Goal: Transaction & Acquisition: Purchase product/service

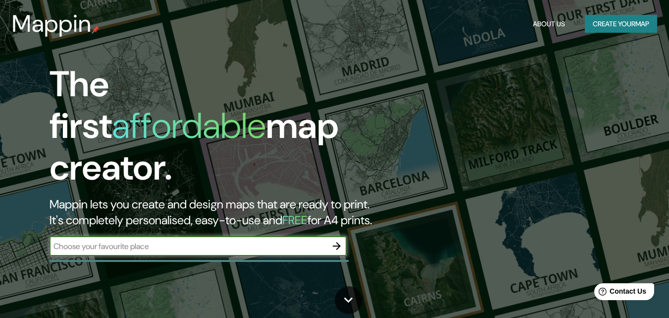
click at [147, 240] on input "text" at bounding box center [188, 245] width 277 height 11
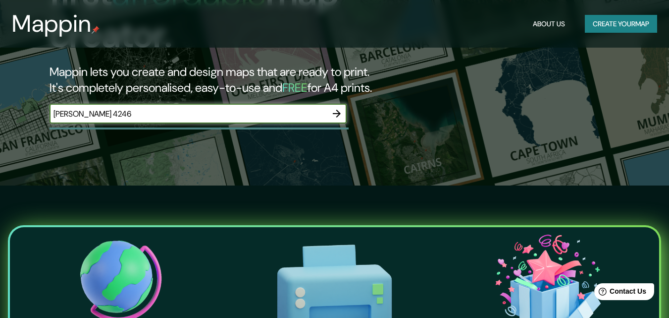
scroll to position [66, 0]
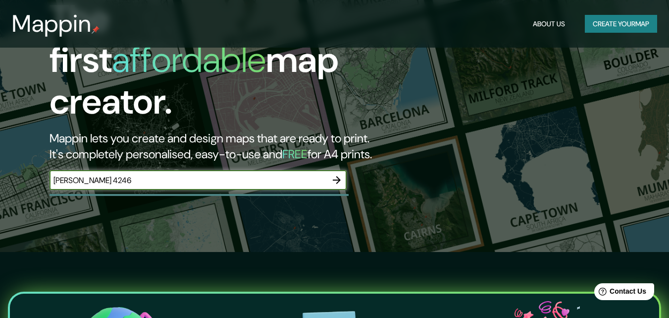
type input "[PERSON_NAME] 4246"
click at [337, 176] on icon "button" at bounding box center [337, 180] width 8 height 8
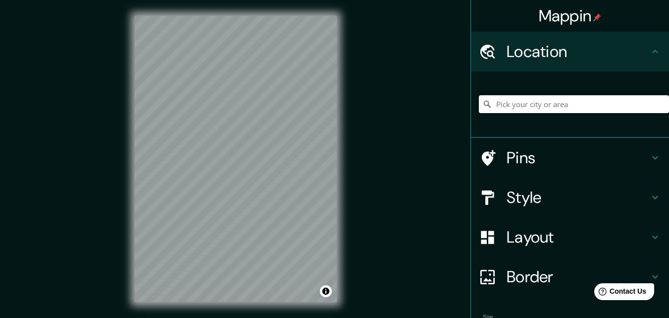
click at [649, 197] on icon at bounding box center [655, 197] width 12 height 12
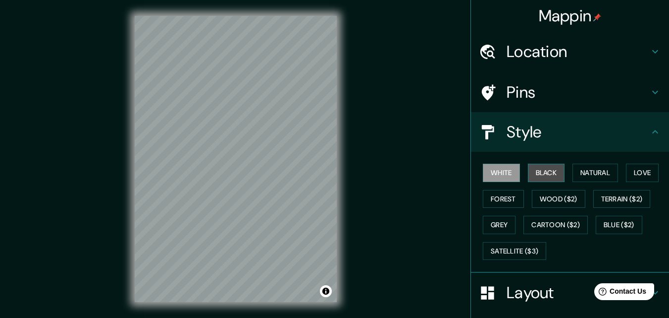
click at [537, 172] on button "Black" at bounding box center [546, 172] width 37 height 18
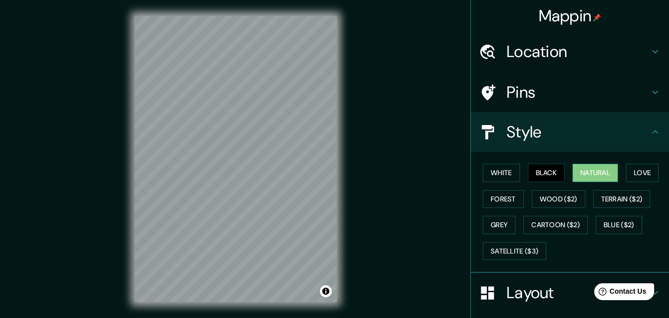
click at [594, 171] on button "Natural" at bounding box center [596, 172] width 46 height 18
click at [640, 171] on button "Love" at bounding box center [642, 172] width 33 height 18
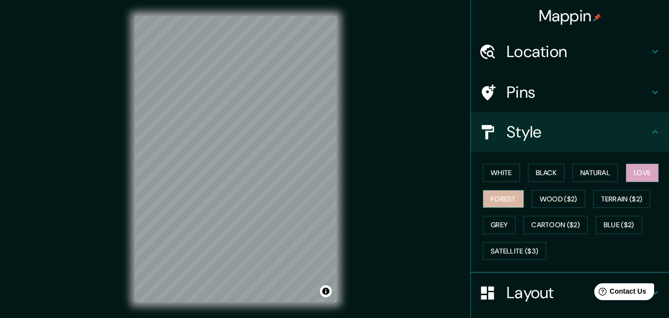
click at [490, 200] on button "Forest" at bounding box center [503, 199] width 41 height 18
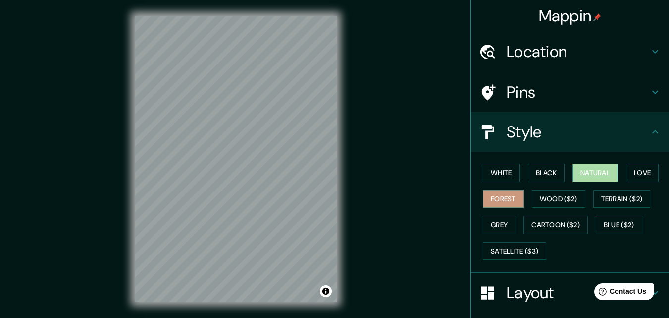
click at [607, 171] on button "Natural" at bounding box center [596, 172] width 46 height 18
click at [652, 130] on icon at bounding box center [655, 131] width 6 height 3
click at [649, 128] on icon at bounding box center [655, 132] width 12 height 12
click at [639, 139] on h4 "Style" at bounding box center [578, 132] width 143 height 20
click at [539, 296] on h4 "Layout" at bounding box center [578, 292] width 143 height 20
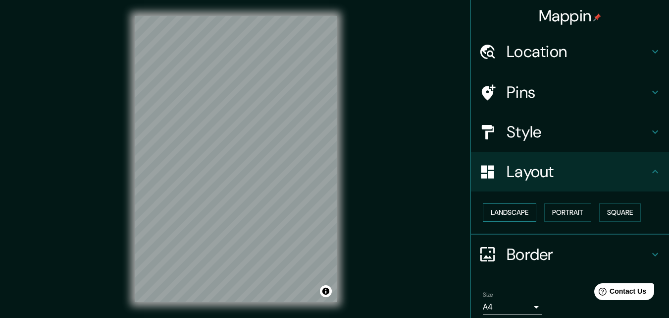
click at [503, 215] on button "Landscape" at bounding box center [509, 212] width 53 height 18
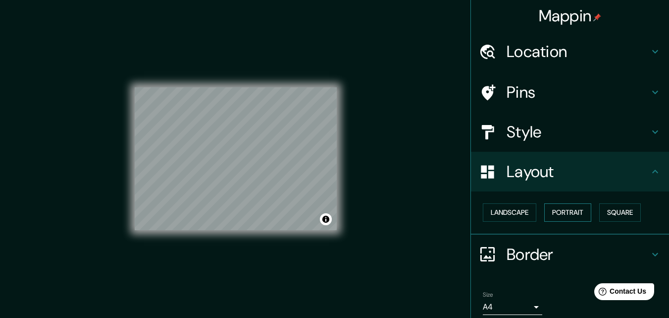
click at [559, 212] on button "Portrait" at bounding box center [567, 212] width 47 height 18
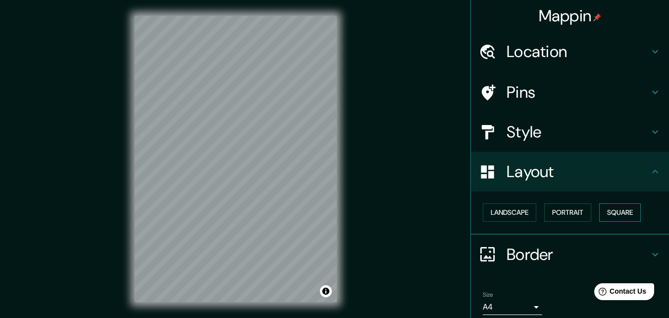
click at [609, 211] on button "Square" at bounding box center [620, 212] width 42 height 18
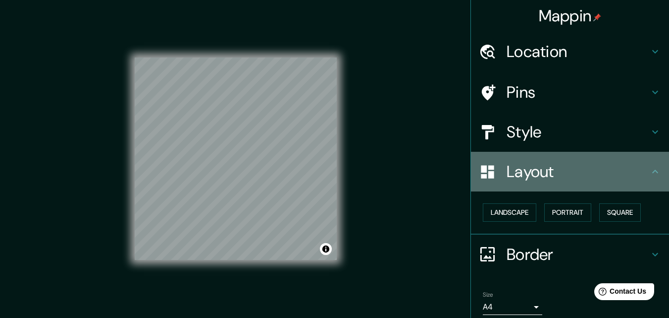
click at [639, 170] on h4 "Layout" at bounding box center [578, 171] width 143 height 20
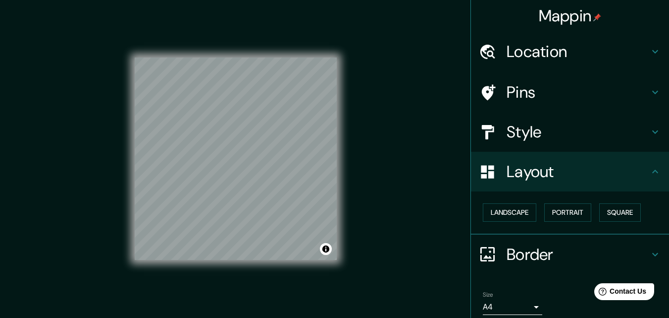
click at [649, 169] on icon at bounding box center [655, 171] width 12 height 12
click at [651, 248] on icon at bounding box center [655, 254] width 12 height 12
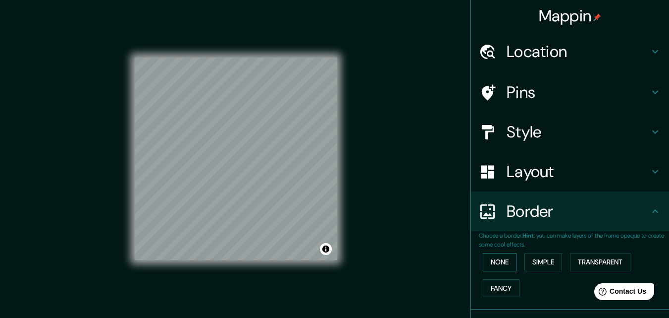
click at [490, 260] on button "None" at bounding box center [500, 262] width 34 height 18
click at [537, 259] on button "Simple" at bounding box center [544, 262] width 38 height 18
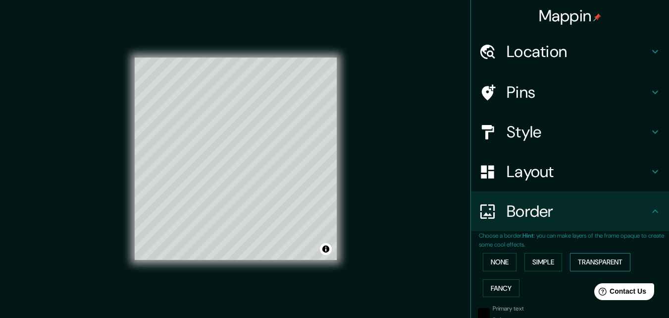
click at [575, 261] on button "Transparent" at bounding box center [600, 262] width 60 height 18
click at [498, 283] on button "Fancy" at bounding box center [501, 288] width 37 height 18
click at [491, 264] on button "None" at bounding box center [500, 262] width 34 height 18
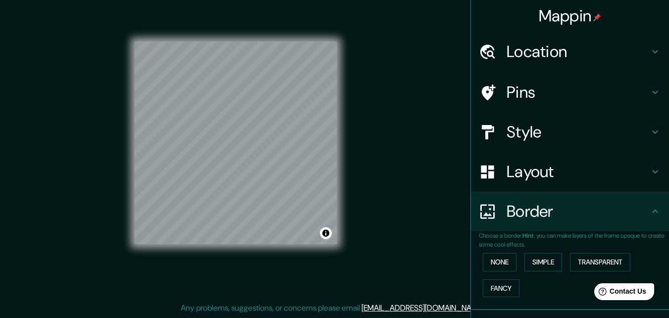
scroll to position [66, 0]
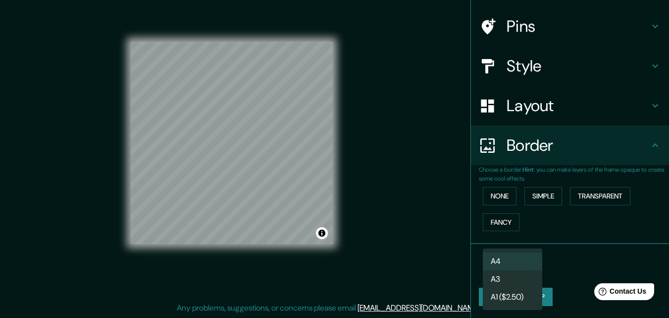
click at [525, 269] on body "Mappin Location Pins Style Layout Border Choose a border. Hint : you can make l…" at bounding box center [334, 143] width 669 height 318
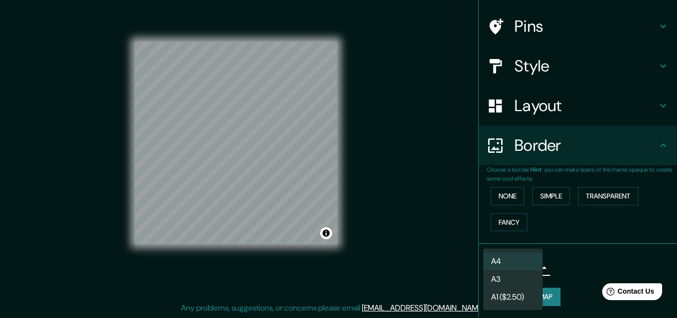
click at [554, 269] on div at bounding box center [338, 159] width 677 height 318
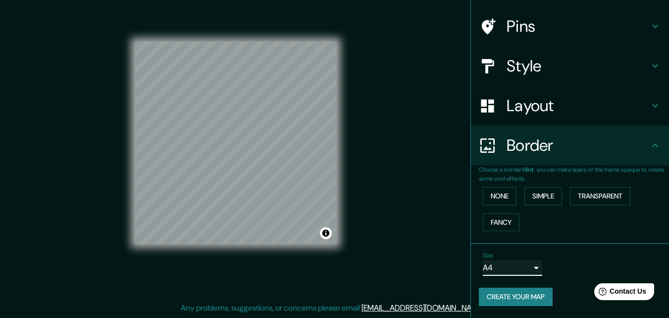
scroll to position [0, 0]
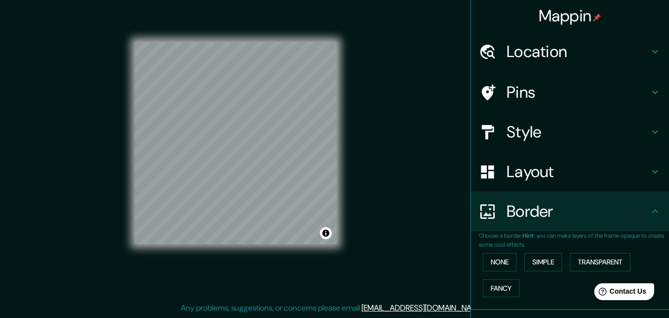
click at [636, 93] on h4 "Pins" at bounding box center [578, 92] width 143 height 20
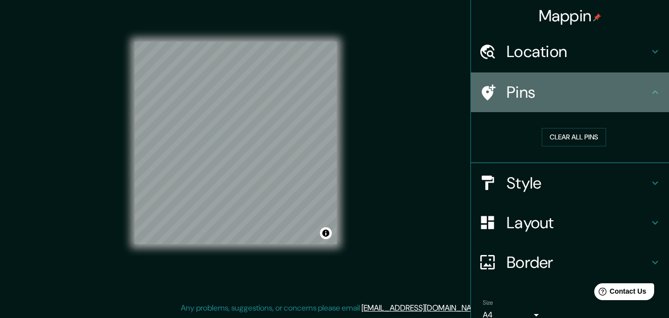
click at [637, 93] on h4 "Pins" at bounding box center [578, 92] width 143 height 20
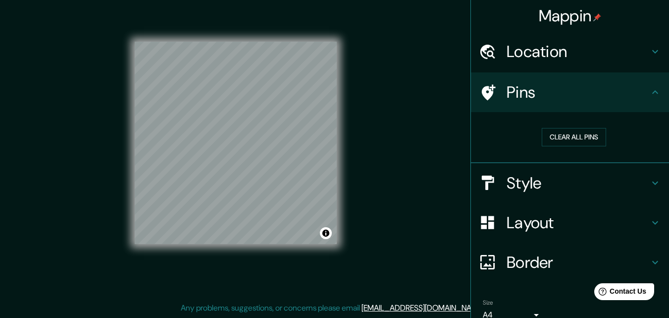
click at [640, 93] on h4 "Pins" at bounding box center [578, 92] width 143 height 20
click at [652, 92] on icon at bounding box center [655, 91] width 6 height 3
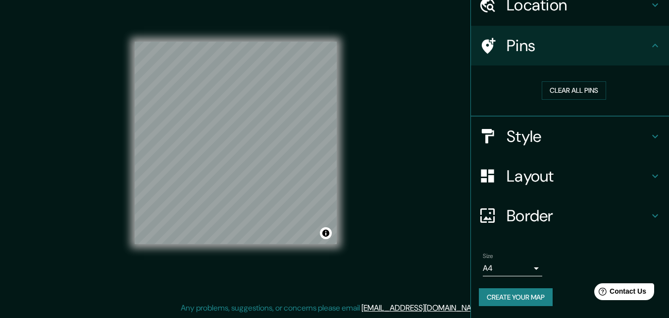
click at [526, 296] on button "Create your map" at bounding box center [516, 297] width 74 height 18
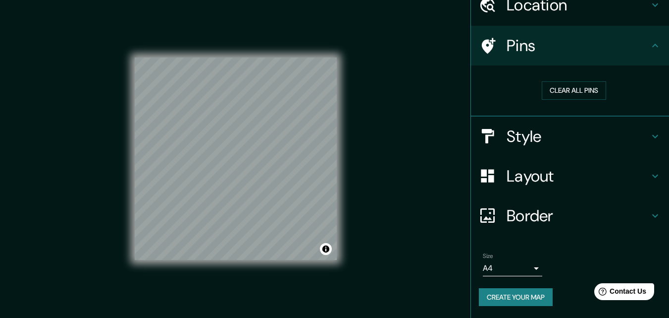
scroll to position [16, 0]
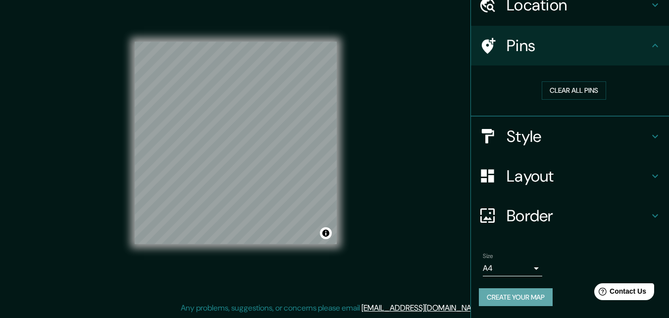
click at [512, 295] on button "Create your map" at bounding box center [516, 297] width 74 height 18
